Goal: Transaction & Acquisition: Purchase product/service

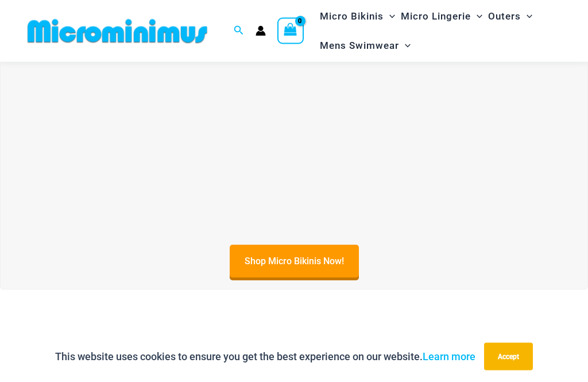
scroll to position [313, 0]
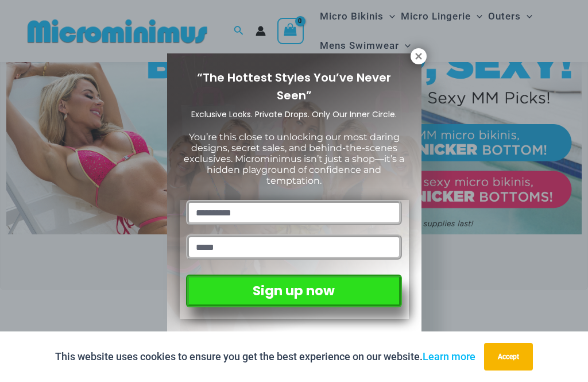
click at [421, 60] on icon at bounding box center [419, 56] width 10 height 10
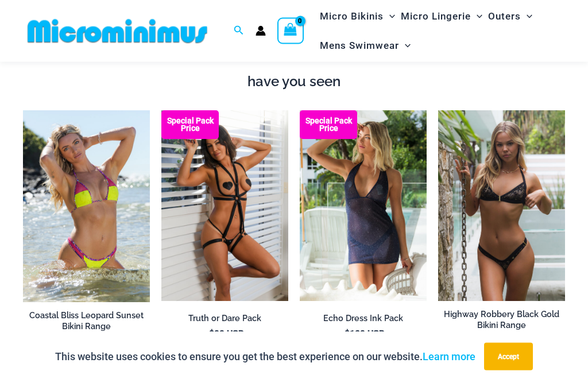
scroll to position [1042, 0]
click at [438, 110] on img at bounding box center [438, 110] width 0 height 0
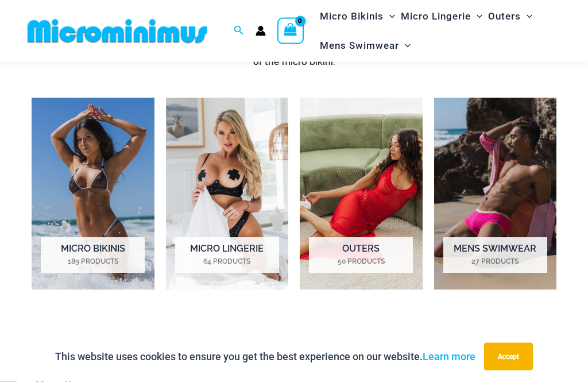
scroll to position [704, 0]
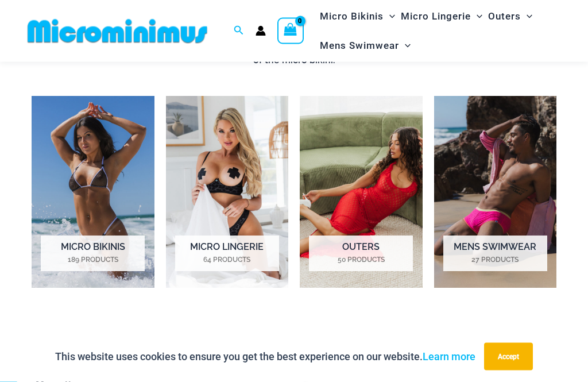
click at [232, 179] on img "Visit product category Micro Lingerie" at bounding box center [227, 193] width 123 height 192
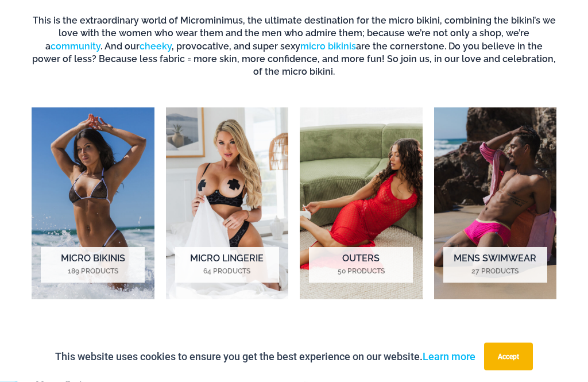
scroll to position [742, 0]
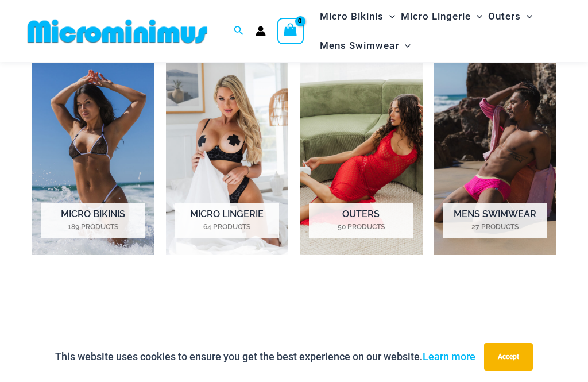
click at [98, 161] on img "Visit product category Micro Bikinis" at bounding box center [93, 159] width 123 height 192
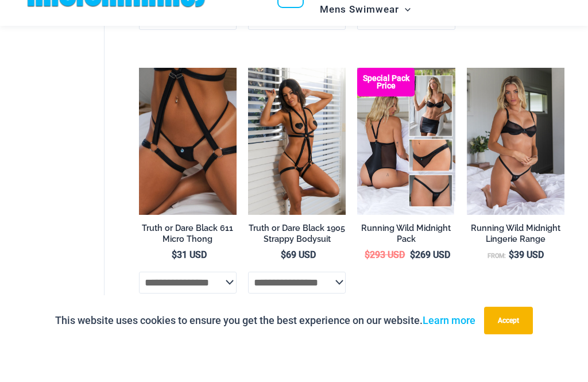
scroll to position [734, 0]
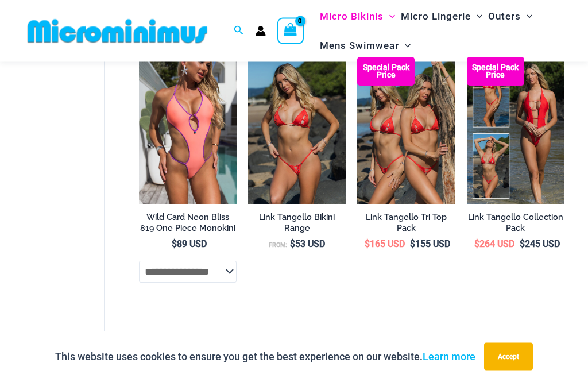
scroll to position [2356, 0]
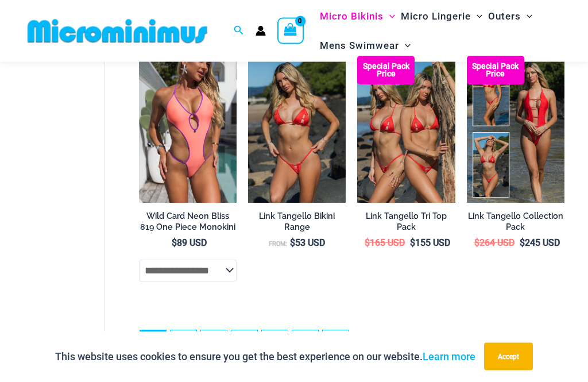
click at [190, 333] on link "2" at bounding box center [184, 344] width 26 height 26
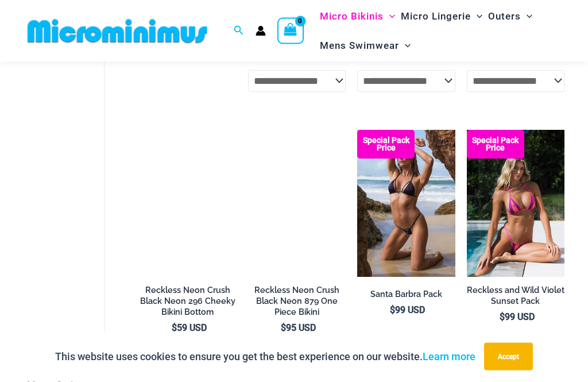
scroll to position [1649, 0]
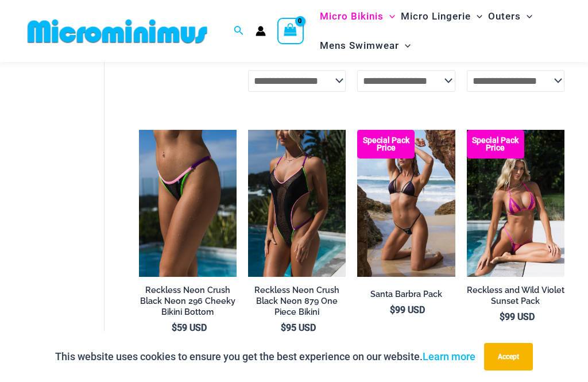
click at [467, 130] on img at bounding box center [467, 130] width 0 height 0
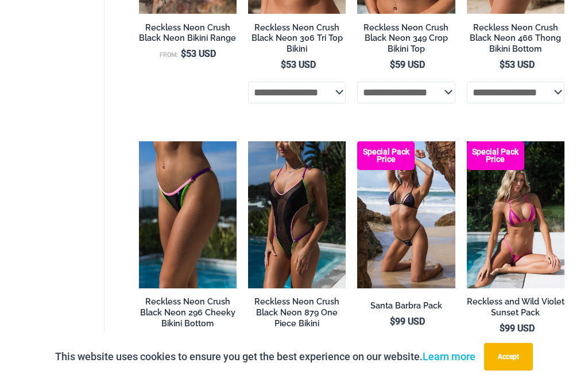
scroll to position [0, 0]
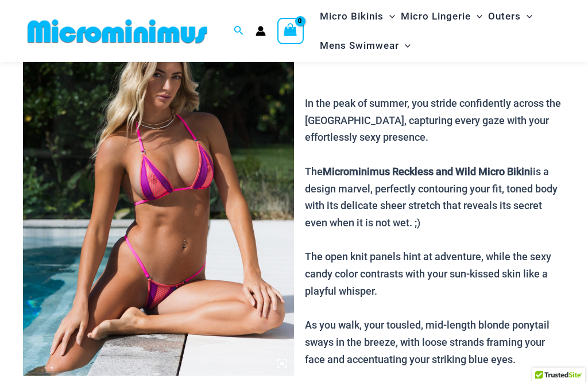
scroll to position [142, 0]
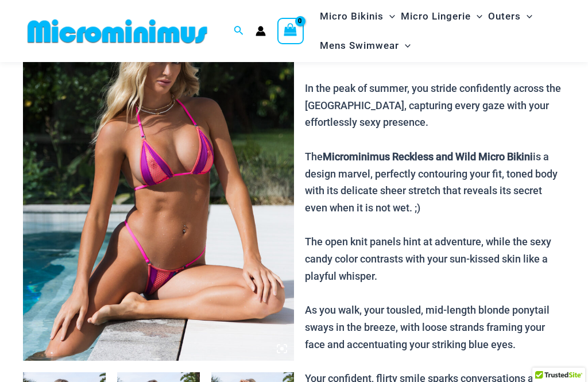
click at [287, 342] on img at bounding box center [158, 157] width 271 height 407
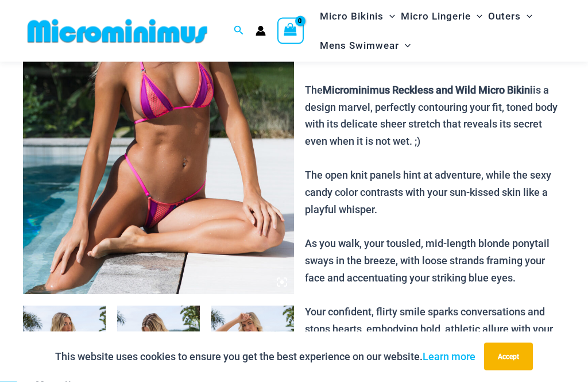
scroll to position [209, 0]
click at [288, 281] on img at bounding box center [158, 90] width 271 height 407
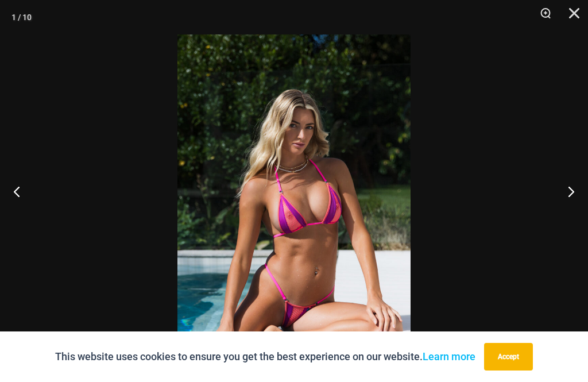
click at [573, 214] on button "Next" at bounding box center [566, 191] width 43 height 57
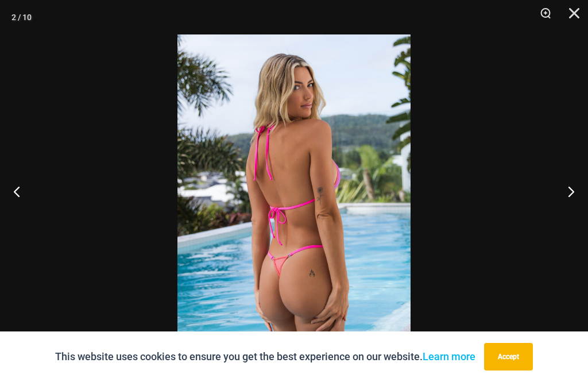
click at [573, 220] on button "Next" at bounding box center [566, 191] width 43 height 57
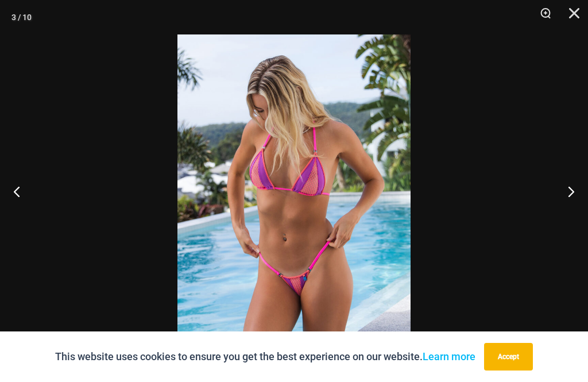
click at [577, 220] on button "Next" at bounding box center [566, 191] width 43 height 57
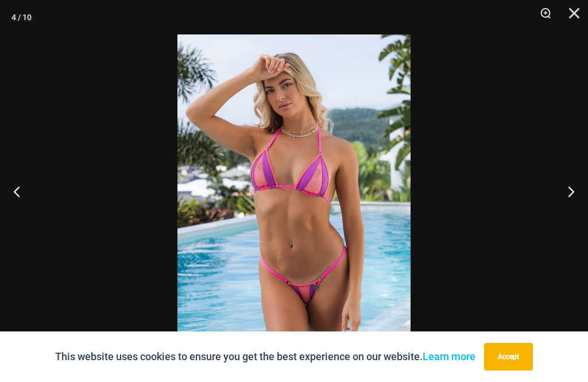
click at [579, 214] on button "Next" at bounding box center [566, 191] width 43 height 57
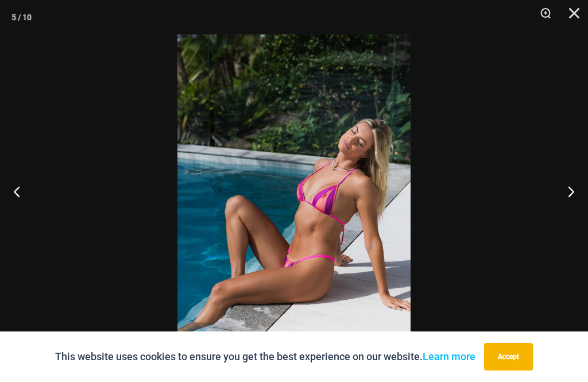
click at [584, 219] on button "Next" at bounding box center [566, 191] width 43 height 57
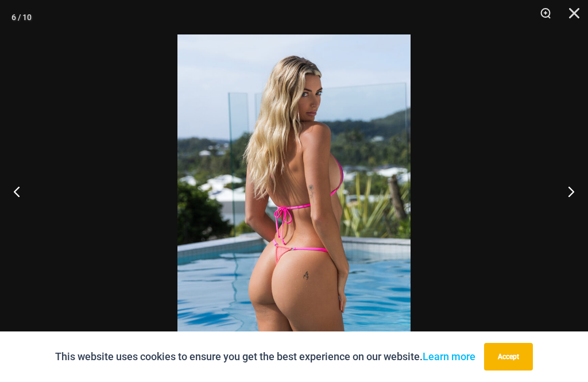
click at [581, 219] on button "Next" at bounding box center [566, 191] width 43 height 57
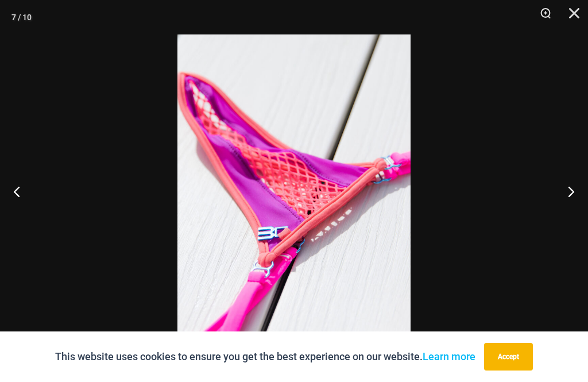
click at [582, 219] on button "Next" at bounding box center [566, 191] width 43 height 57
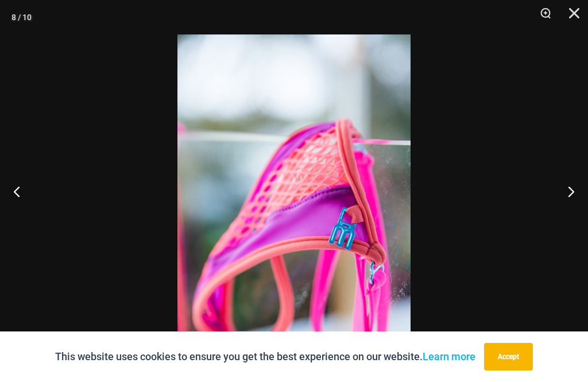
click at [584, 219] on button "Next" at bounding box center [566, 191] width 43 height 57
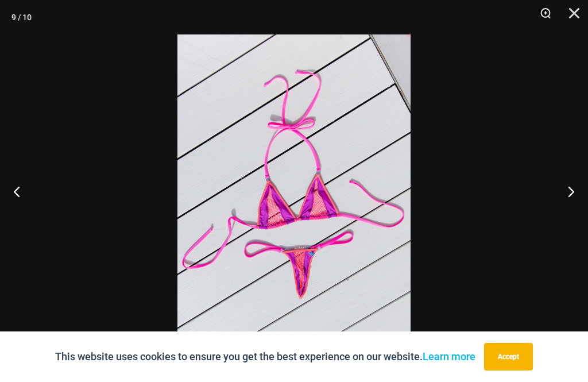
click at [583, 219] on button "Next" at bounding box center [566, 191] width 43 height 57
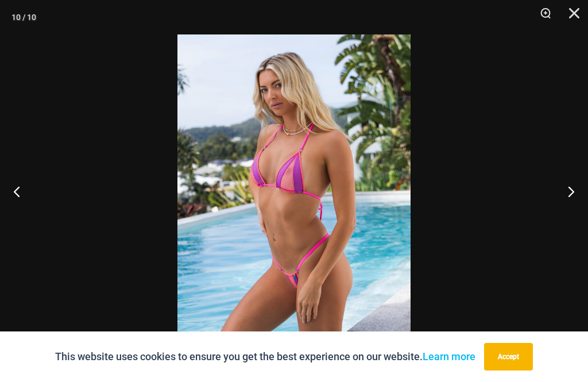
click at [569, 218] on button "Next" at bounding box center [566, 191] width 43 height 57
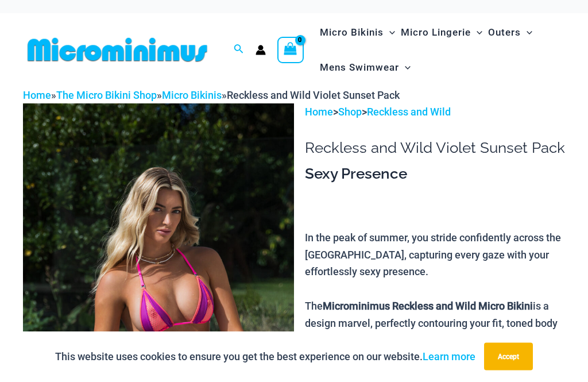
scroll to position [0, 0]
